Goal: Navigation & Orientation: Find specific page/section

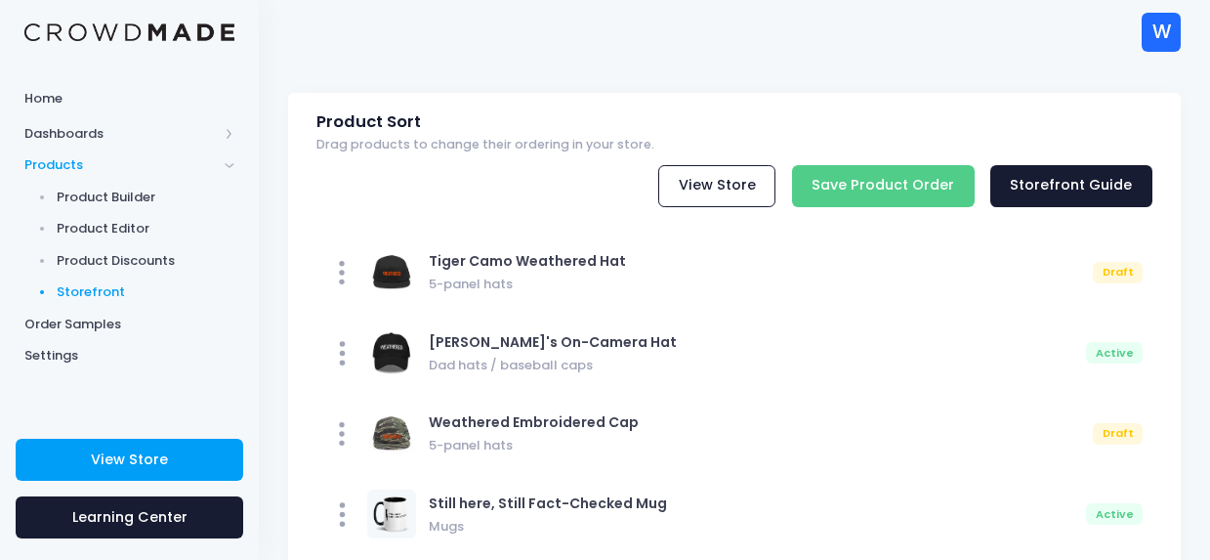
scroll to position [24, 0]
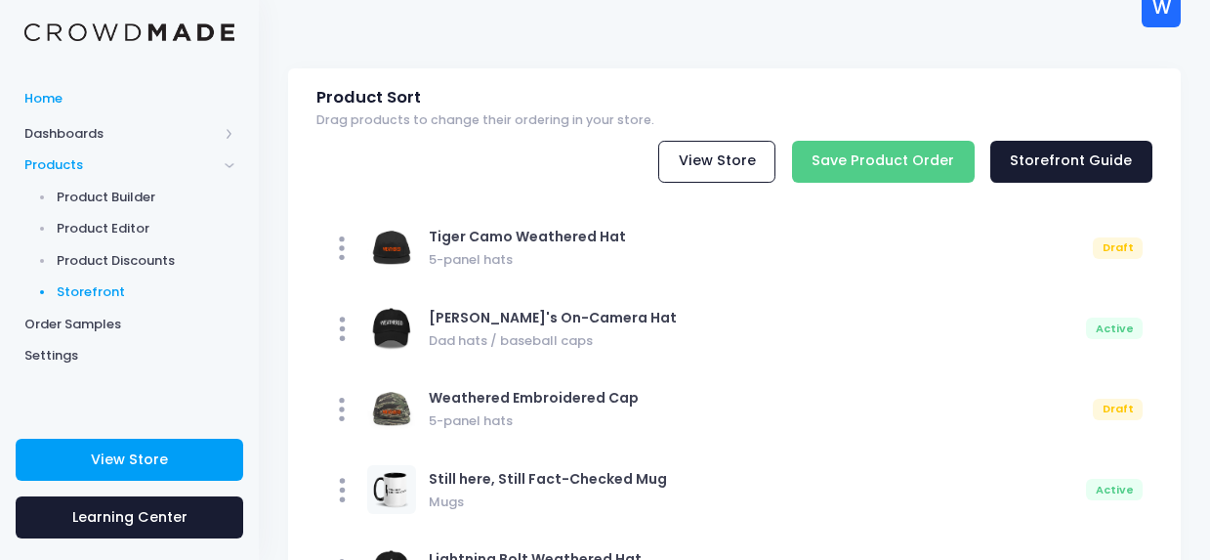
click at [47, 91] on span "Home" at bounding box center [129, 99] width 210 height 20
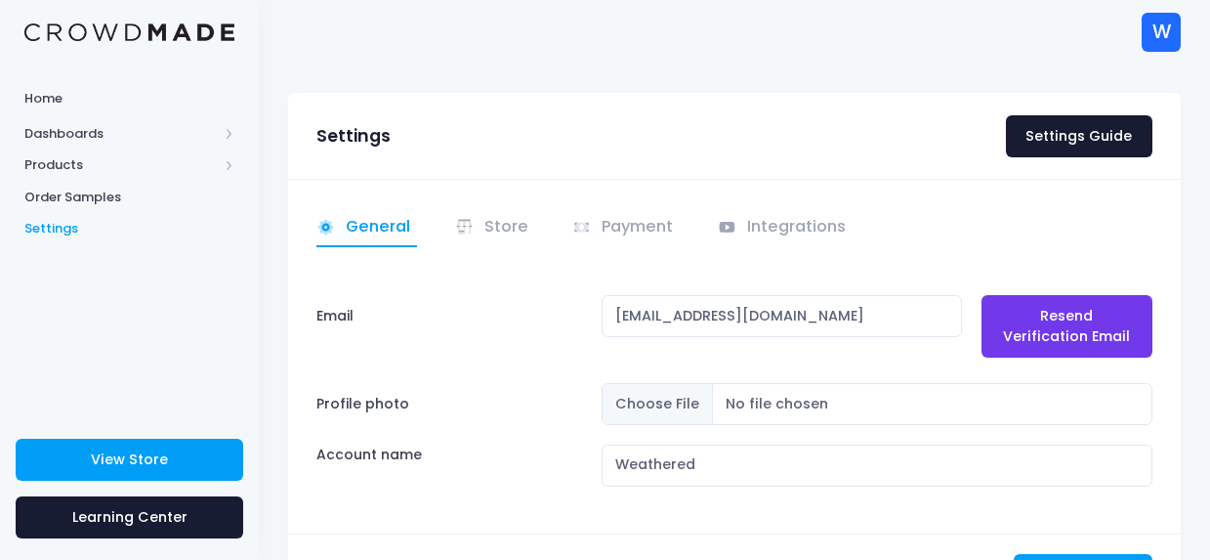
scroll to position [116, 0]
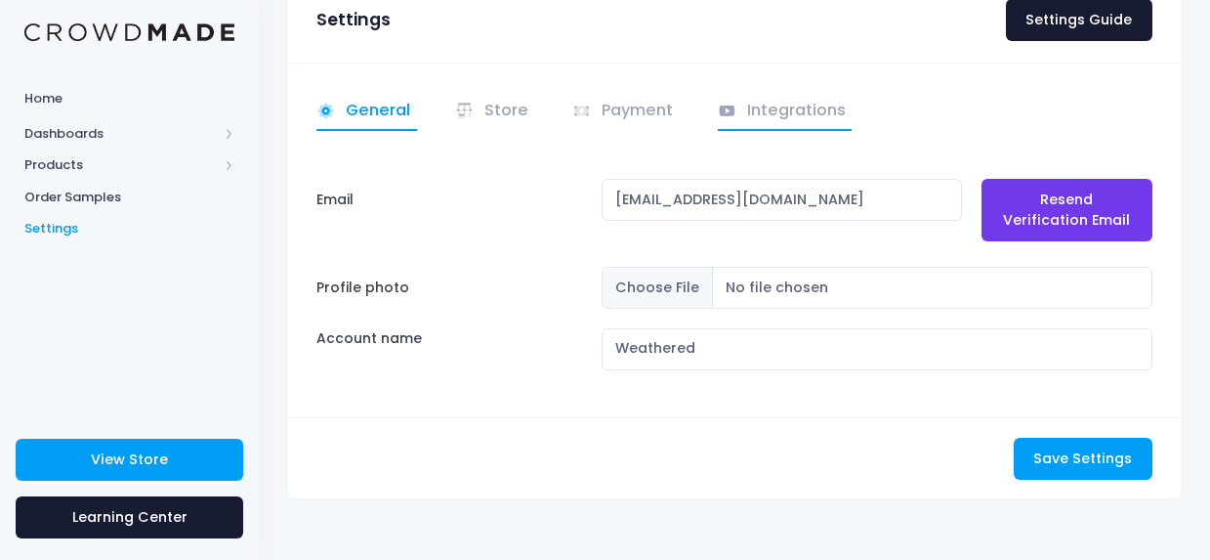
click at [805, 107] on link "Integrations" at bounding box center [785, 112] width 135 height 38
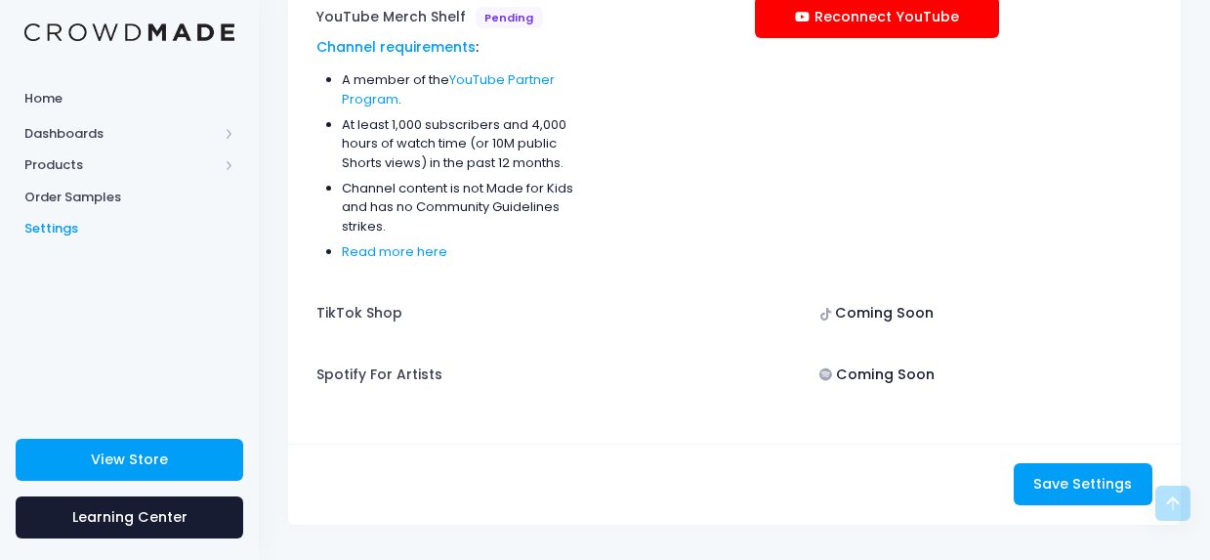
scroll to position [324, 0]
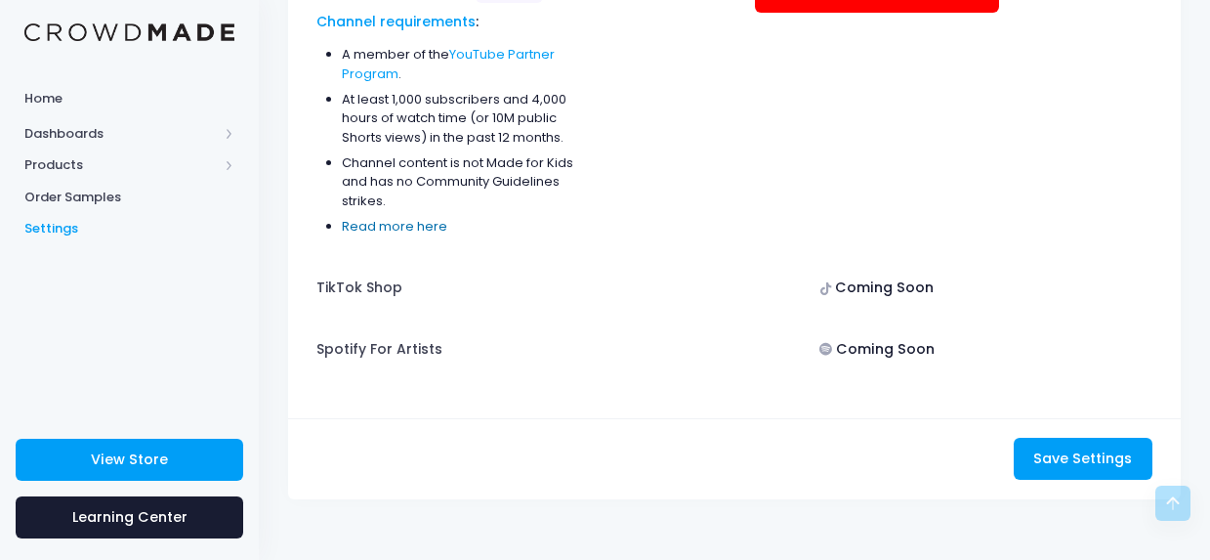
click at [409, 221] on link "Read more here" at bounding box center [394, 226] width 105 height 19
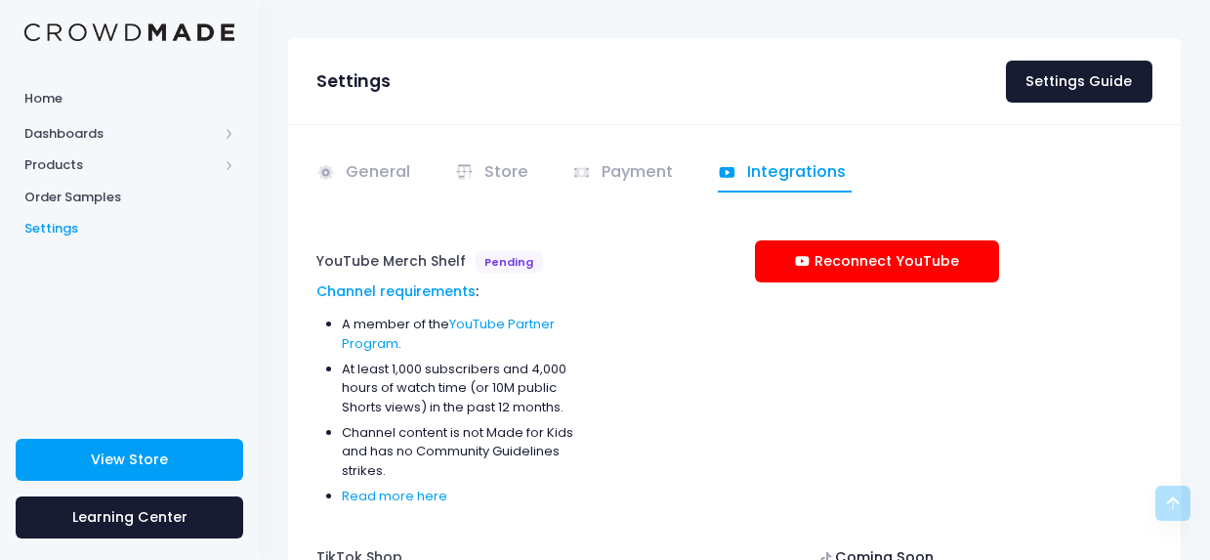
scroll to position [46, 0]
